Goal: Transaction & Acquisition: Purchase product/service

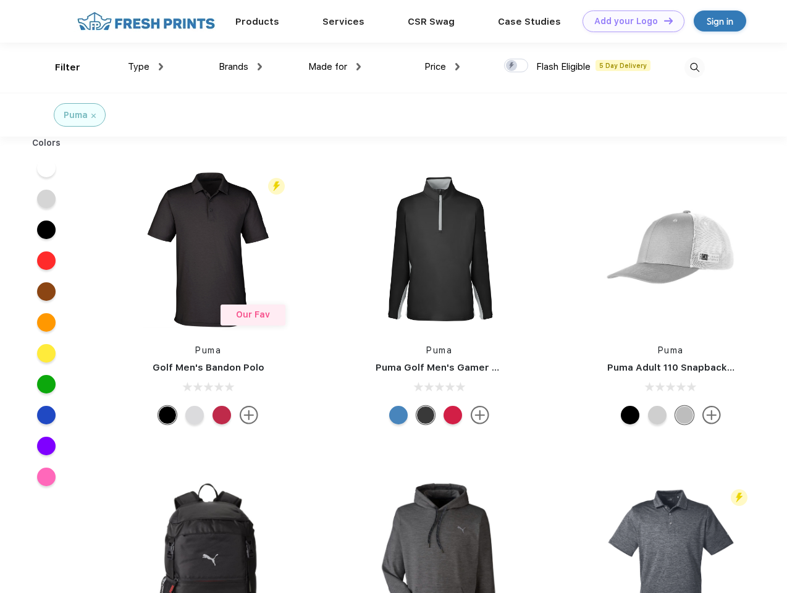
click at [629, 21] on link "Add your Logo Design Tool" at bounding box center [634, 22] width 102 height 22
click at [0, 0] on div "Design Tool" at bounding box center [0, 0] width 0 height 0
click at [663, 20] on link "Add your Logo Design Tool" at bounding box center [634, 22] width 102 height 22
click at [59, 67] on div "Filter" at bounding box center [67, 68] width 25 height 14
click at [146, 67] on span "Type" at bounding box center [139, 66] width 22 height 11
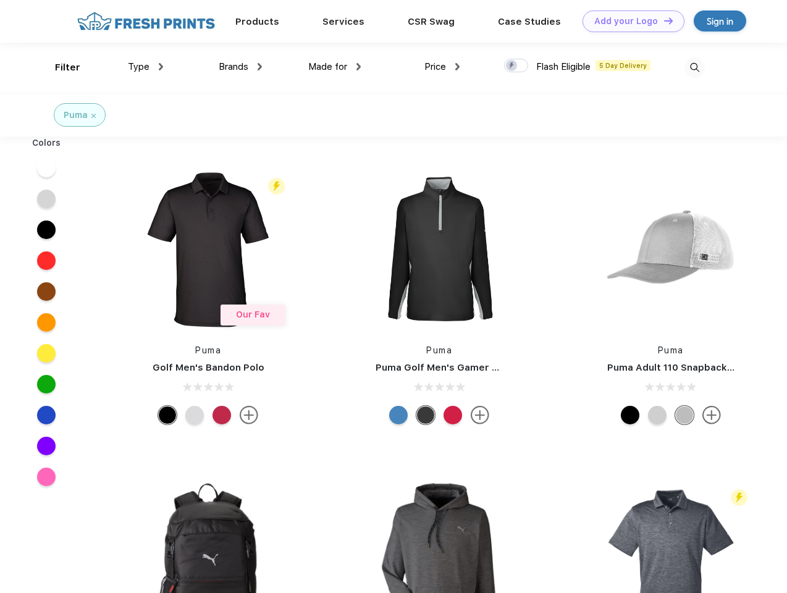
click at [240, 67] on span "Brands" at bounding box center [234, 66] width 30 height 11
click at [335, 67] on span "Made for" at bounding box center [327, 66] width 39 height 11
click at [442, 67] on span "Price" at bounding box center [435, 66] width 22 height 11
click at [516, 66] on div at bounding box center [516, 66] width 24 height 14
click at [512, 66] on input "checkbox" at bounding box center [508, 62] width 8 height 8
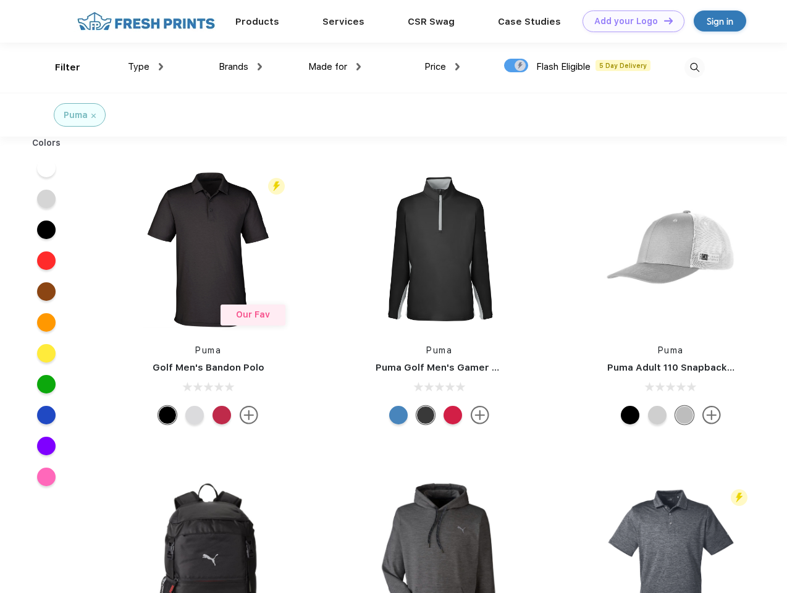
click at [694, 67] on img at bounding box center [694, 67] width 20 height 20
